Goal: Task Accomplishment & Management: Manage account settings

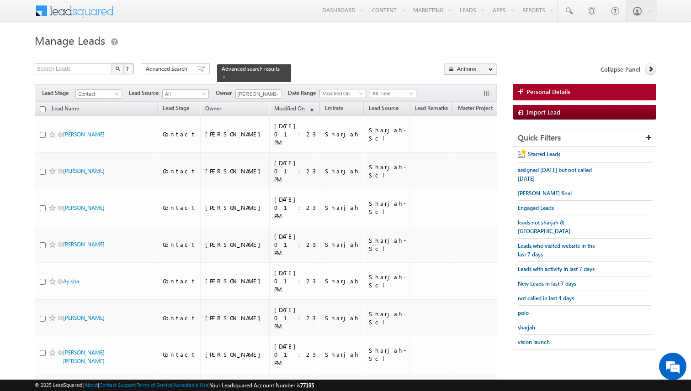
click at [398, 54] on div at bounding box center [346, 51] width 622 height 6
click at [527, 324] on span "sharjah" at bounding box center [526, 327] width 17 height 7
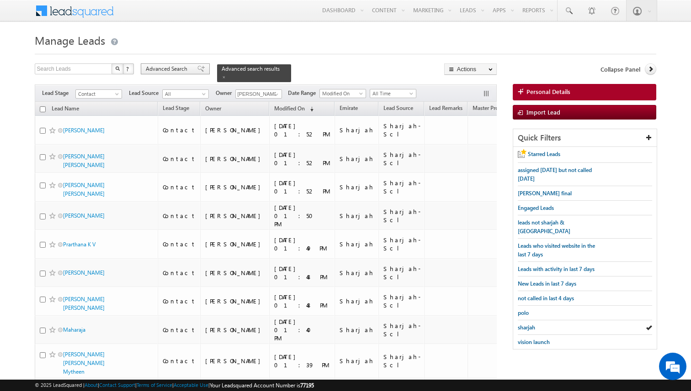
click at [167, 71] on span "Advanced Search" at bounding box center [168, 69] width 44 height 8
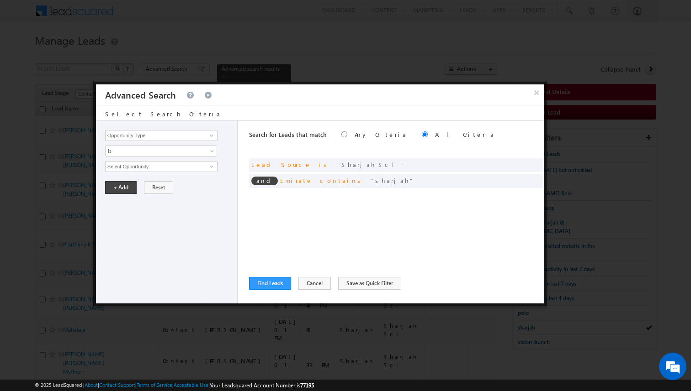
click at [361, 217] on div "Search for Leads that match Any Criteria All Criteria Note that the current tri…" at bounding box center [396, 212] width 295 height 183
click at [277, 282] on button "Find Leads" at bounding box center [270, 283] width 42 height 13
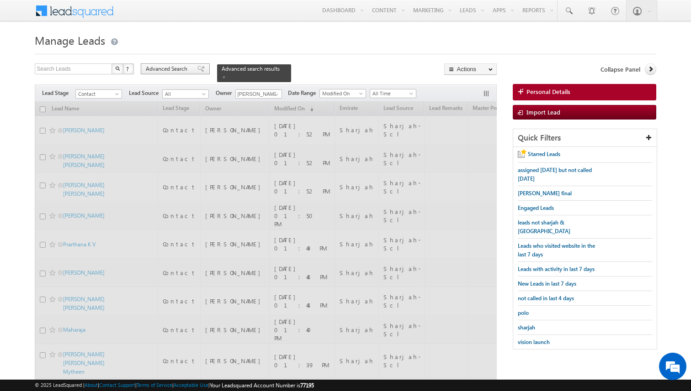
click at [189, 68] on span "Advanced Search" at bounding box center [168, 69] width 44 height 8
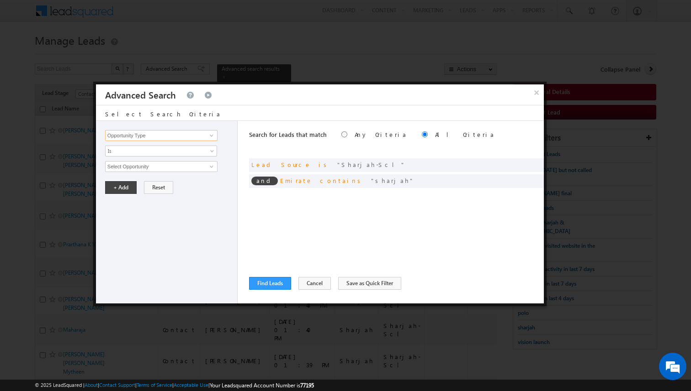
click at [204, 133] on input "Opportunity Type" at bounding box center [161, 135] width 112 height 11
type input "Last Activity Date"
click at [173, 150] on span "Is" at bounding box center [155, 151] width 99 height 8
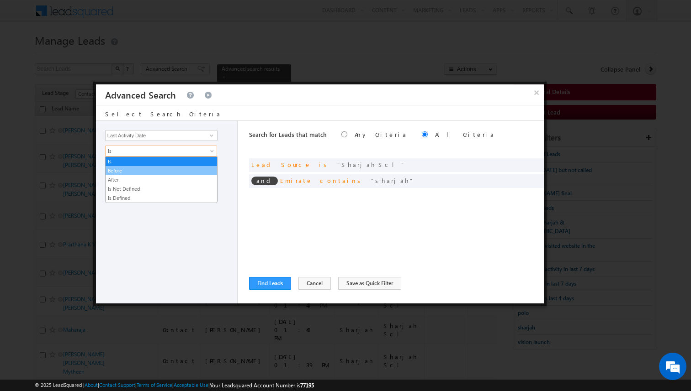
click at [148, 169] on link "Before" at bounding box center [161, 171] width 111 height 8
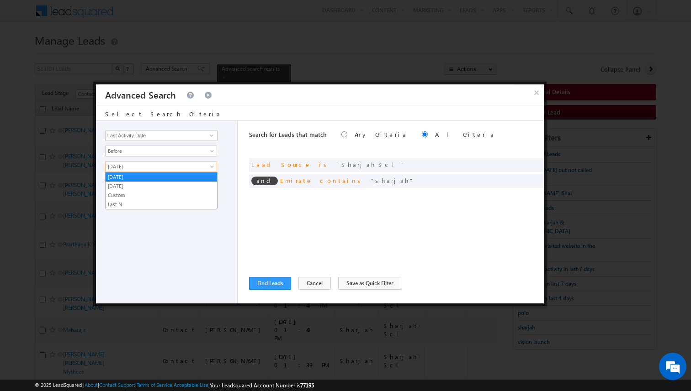
click at [154, 169] on span "[DATE]" at bounding box center [155, 167] width 99 height 8
click at [137, 201] on link "Last N" at bounding box center [161, 205] width 111 height 8
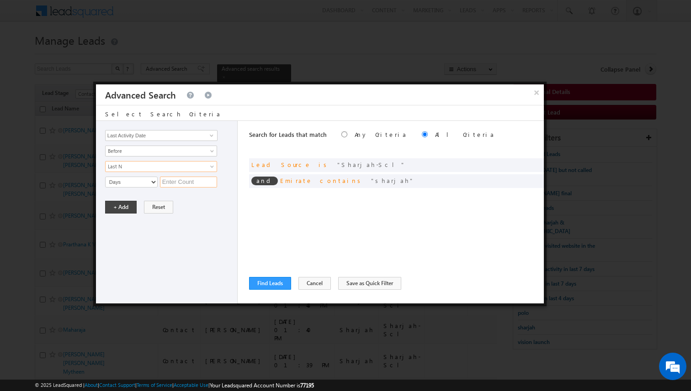
click at [171, 181] on input "text" at bounding box center [188, 182] width 57 height 11
type input "4"
click at [128, 209] on button "+ Add" at bounding box center [121, 207] width 32 height 13
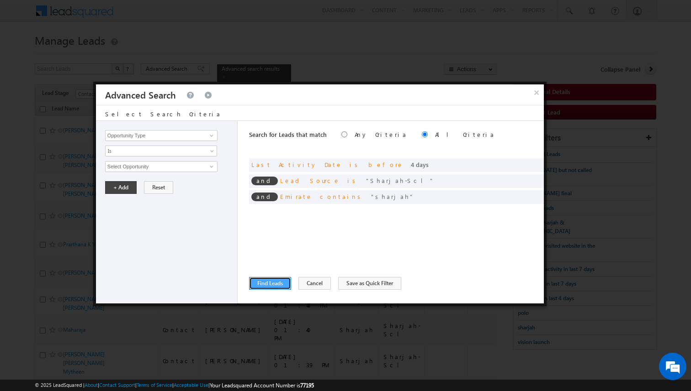
click at [270, 284] on button "Find Leads" at bounding box center [270, 283] width 42 height 13
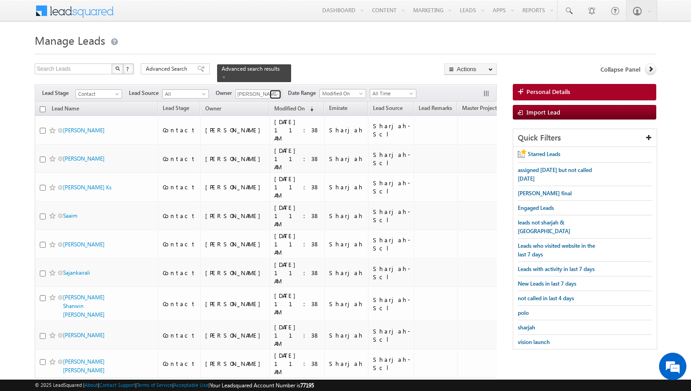
click at [276, 95] on span at bounding box center [276, 94] width 7 height 7
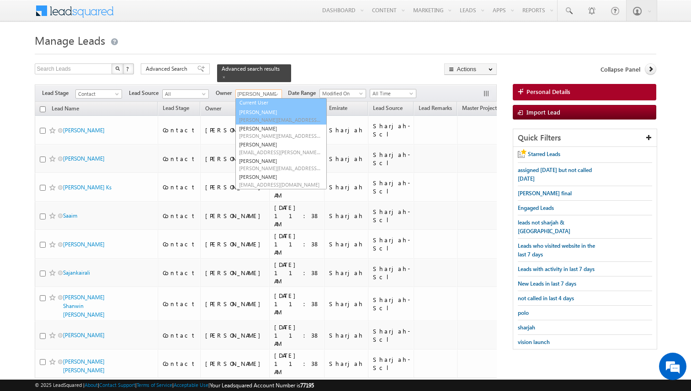
scroll to position [9, 0]
click at [264, 104] on link "Current User" at bounding box center [280, 104] width 91 height 11
type input "Current User"
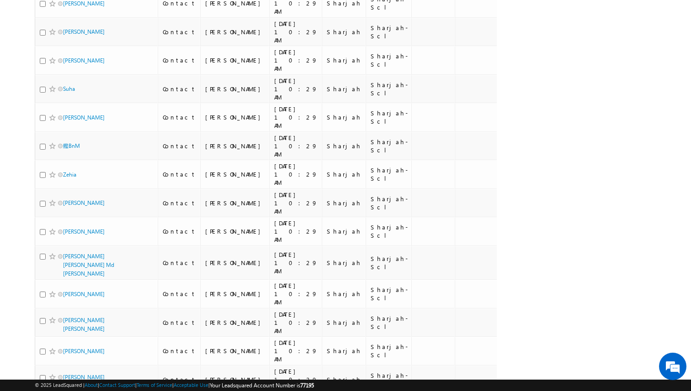
scroll to position [5512, 0]
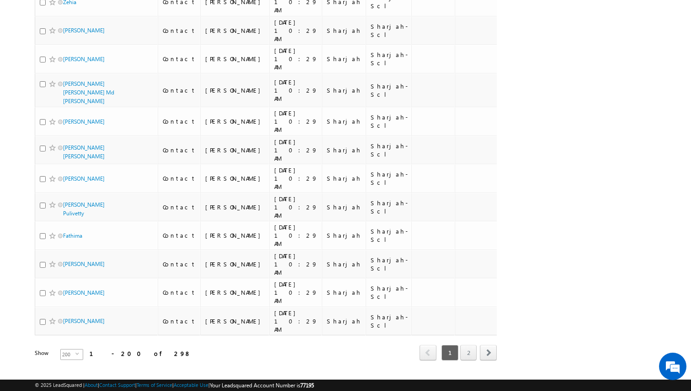
click at [75, 350] on span "select" at bounding box center [78, 358] width 7 height 16
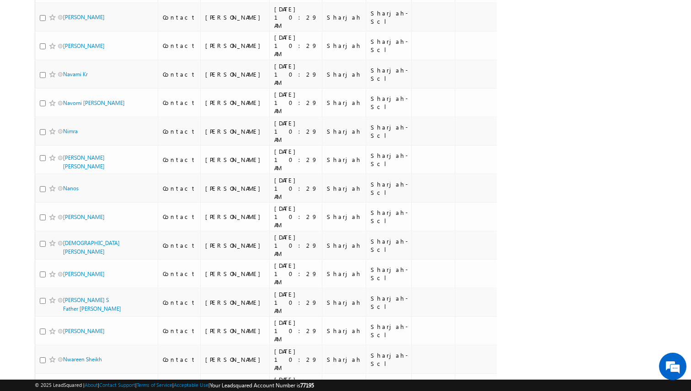
scroll to position [0, 0]
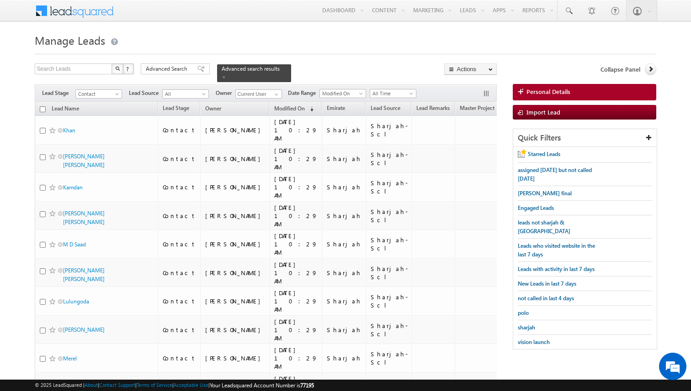
click at [42, 111] on input "checkbox" at bounding box center [43, 109] width 6 height 6
checkbox input "true"
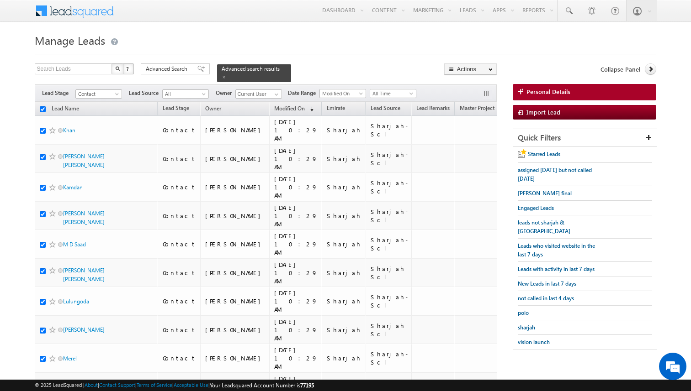
checkbox input "true"
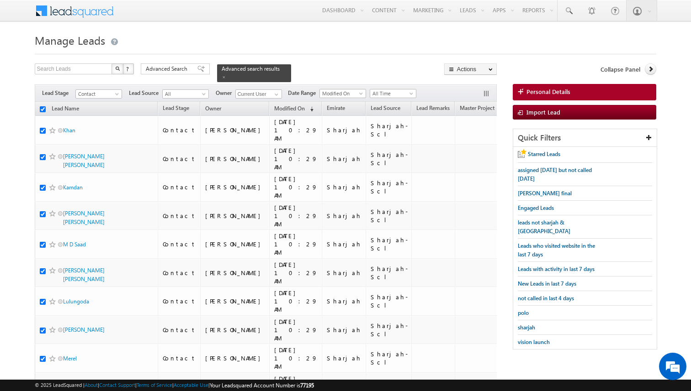
checkbox input "true"
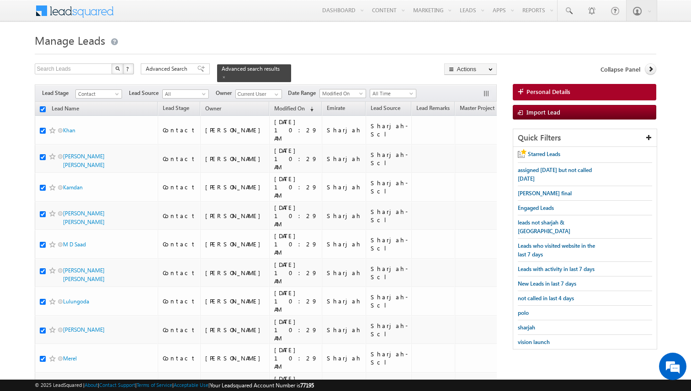
checkbox input "true"
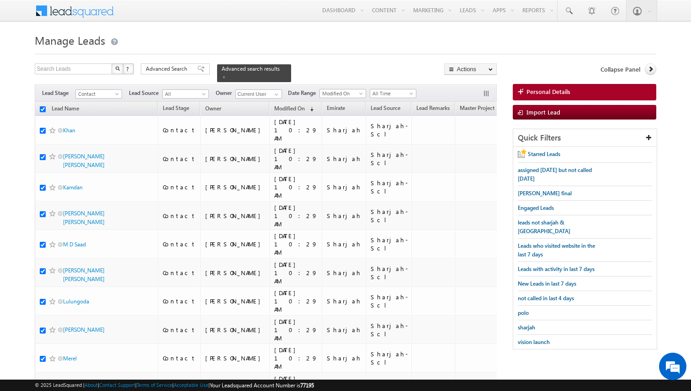
checkbox input "true"
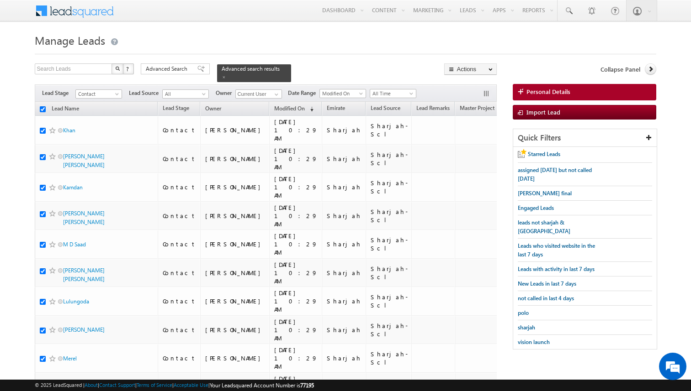
checkbox input "true"
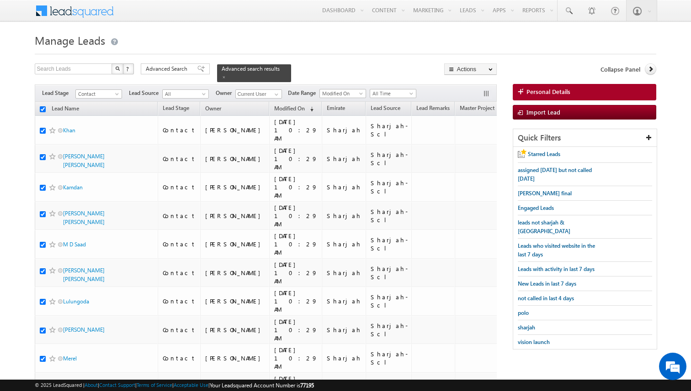
checkbox input "true"
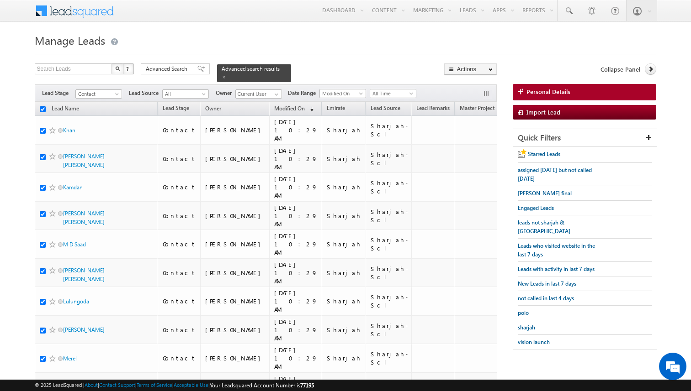
checkbox input "true"
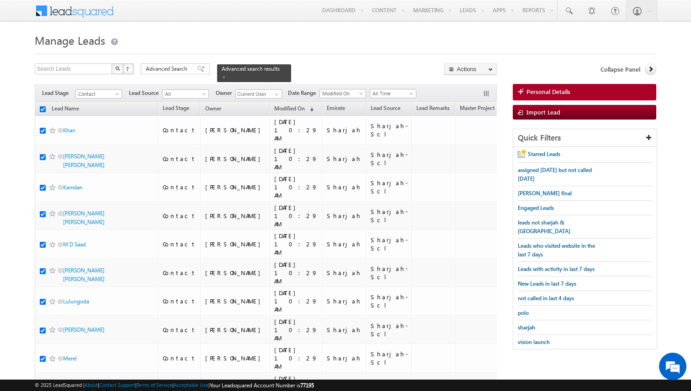
checkbox input "true"
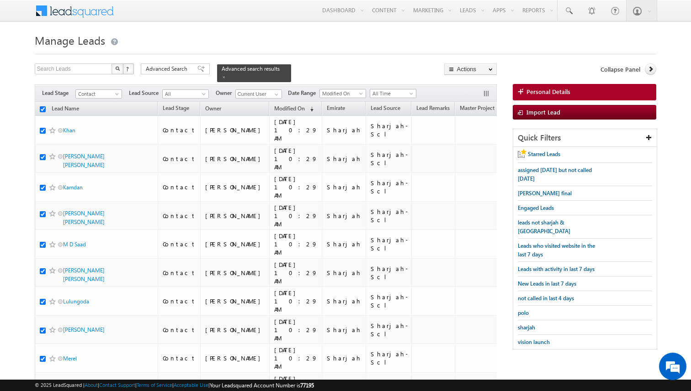
checkbox input "true"
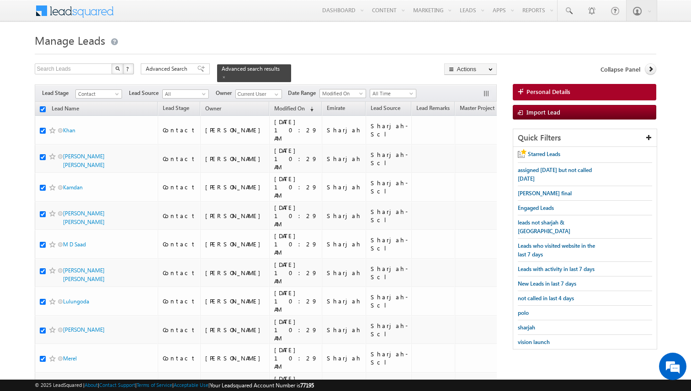
checkbox input "true"
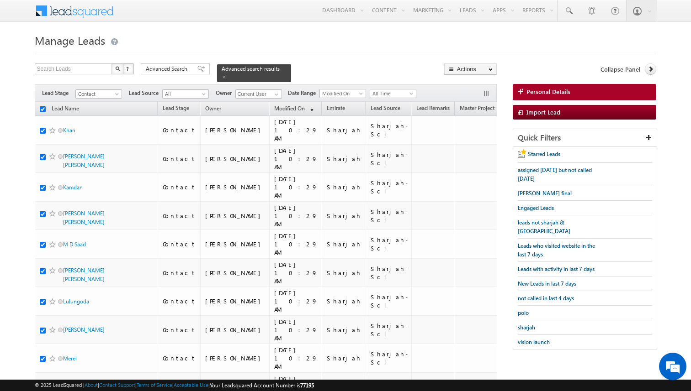
checkbox input "true"
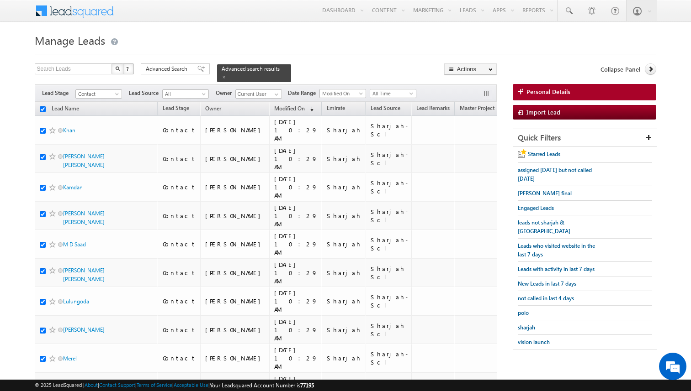
checkbox input "true"
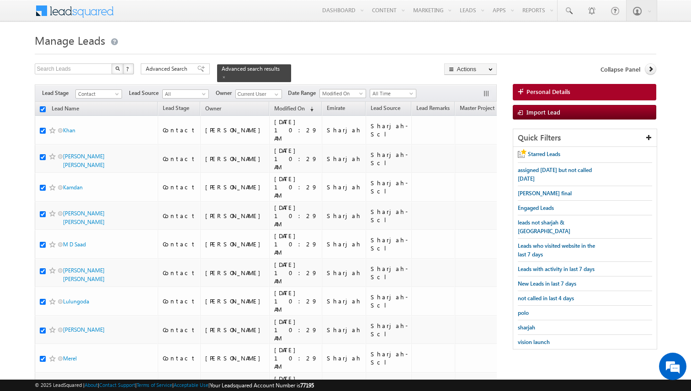
checkbox input "true"
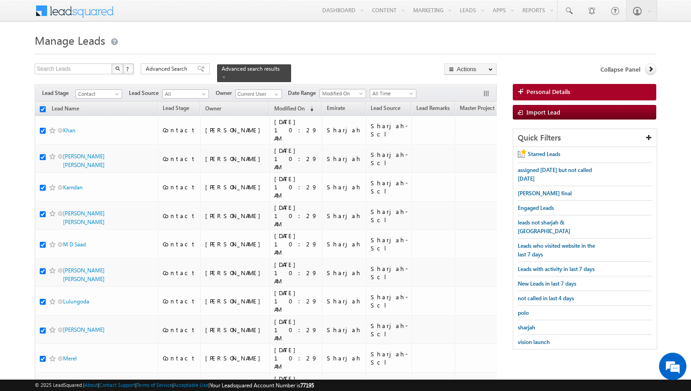
checkbox input "true"
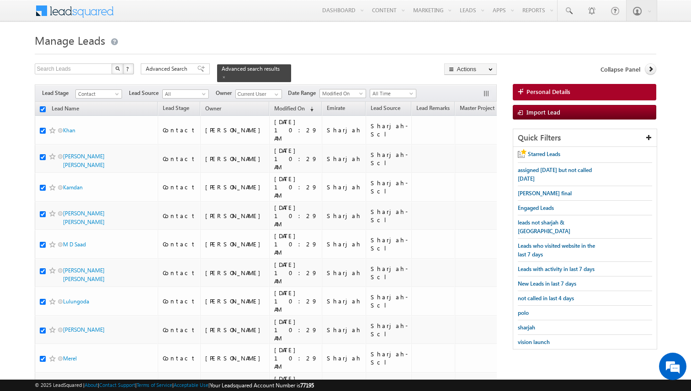
checkbox input "true"
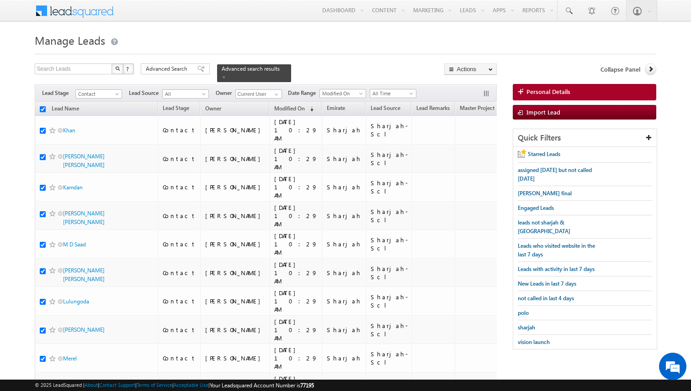
checkbox input "true"
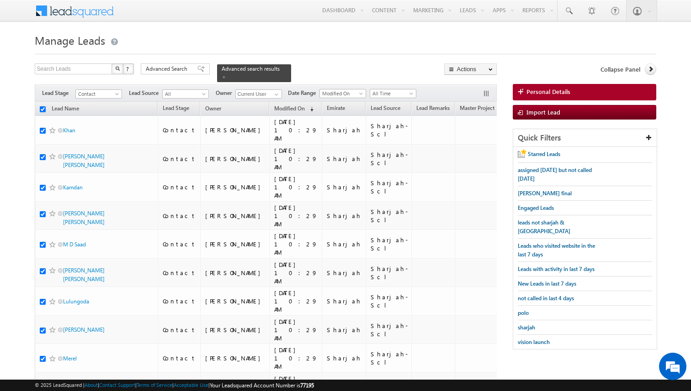
checkbox input "true"
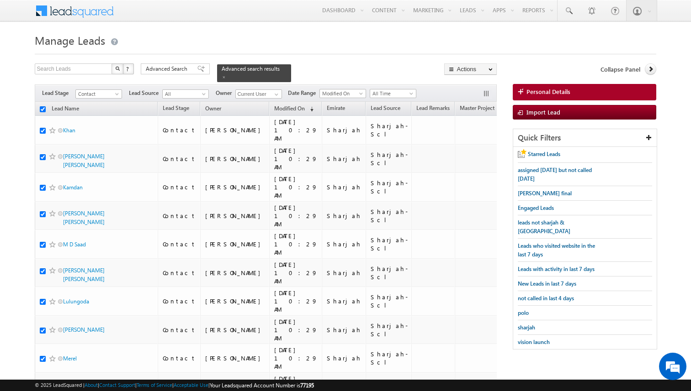
checkbox input "true"
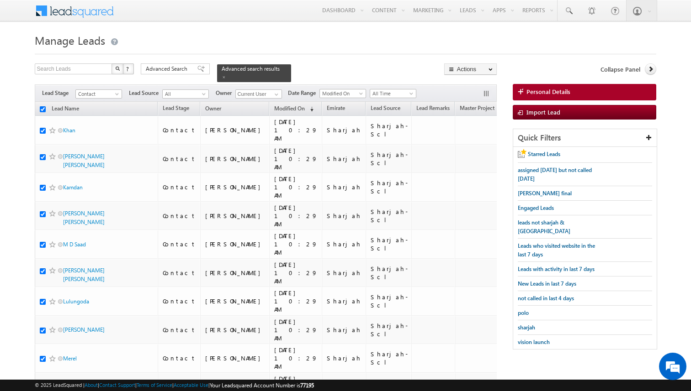
checkbox input "true"
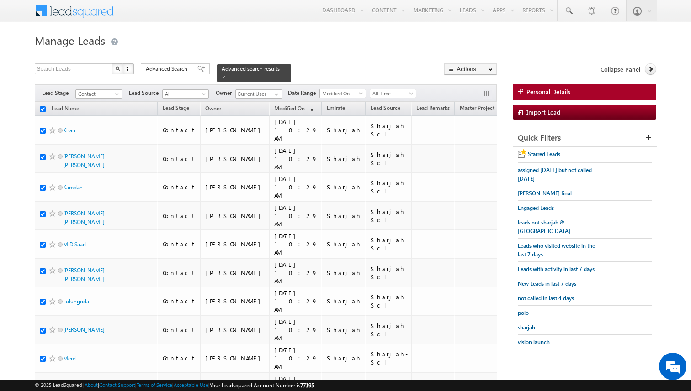
checkbox input "true"
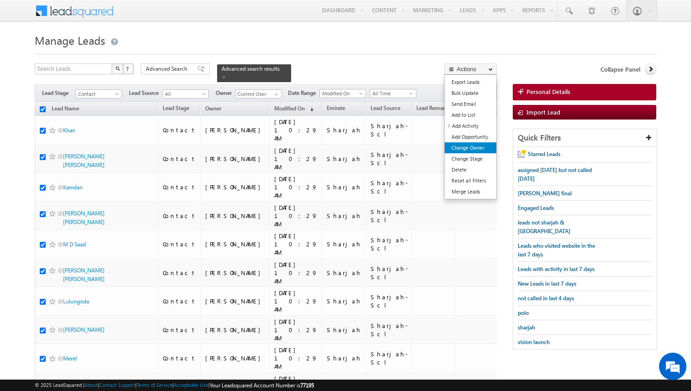
click at [474, 149] on link "Change Owner" at bounding box center [470, 148] width 52 height 11
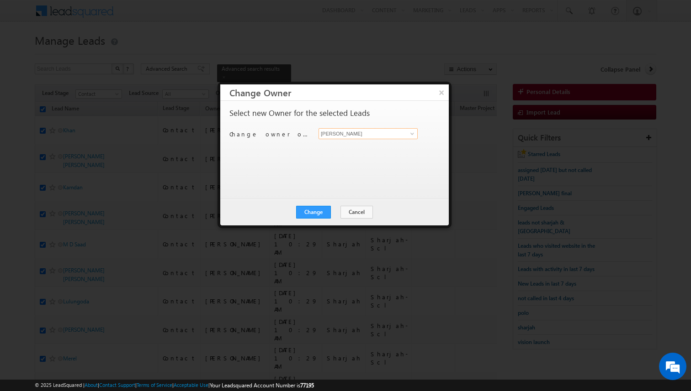
click at [355, 133] on input "[PERSON_NAME]" at bounding box center [367, 133] width 99 height 11
type input "[PERSON_NAME] [PERSON_NAME]"
click at [325, 210] on button "Change" at bounding box center [313, 212] width 35 height 13
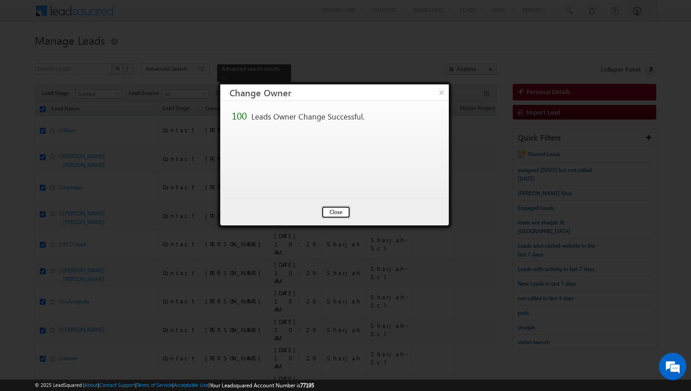
click at [343, 211] on button "Close" at bounding box center [335, 212] width 29 height 13
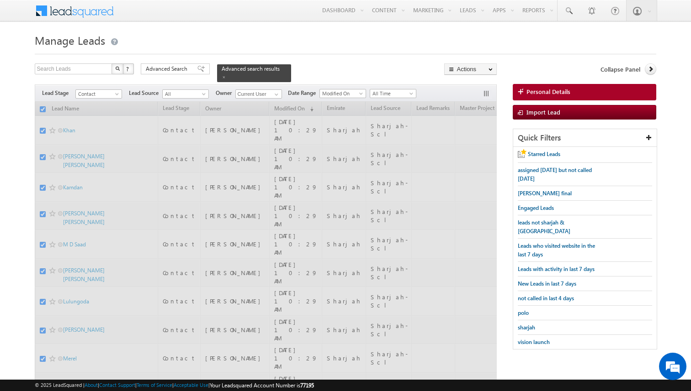
checkbox input "false"
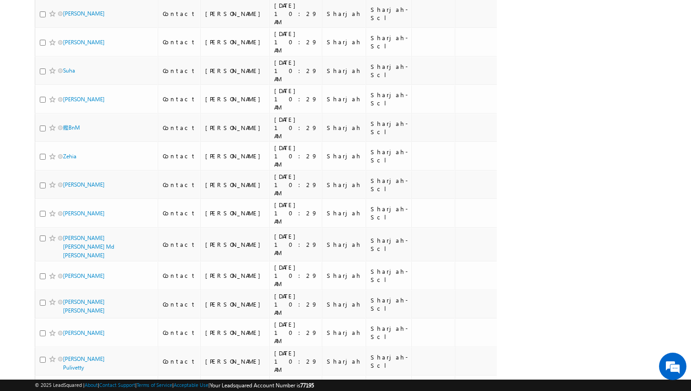
scroll to position [2653, 0]
